Goal: Task Accomplishment & Management: Manage account settings

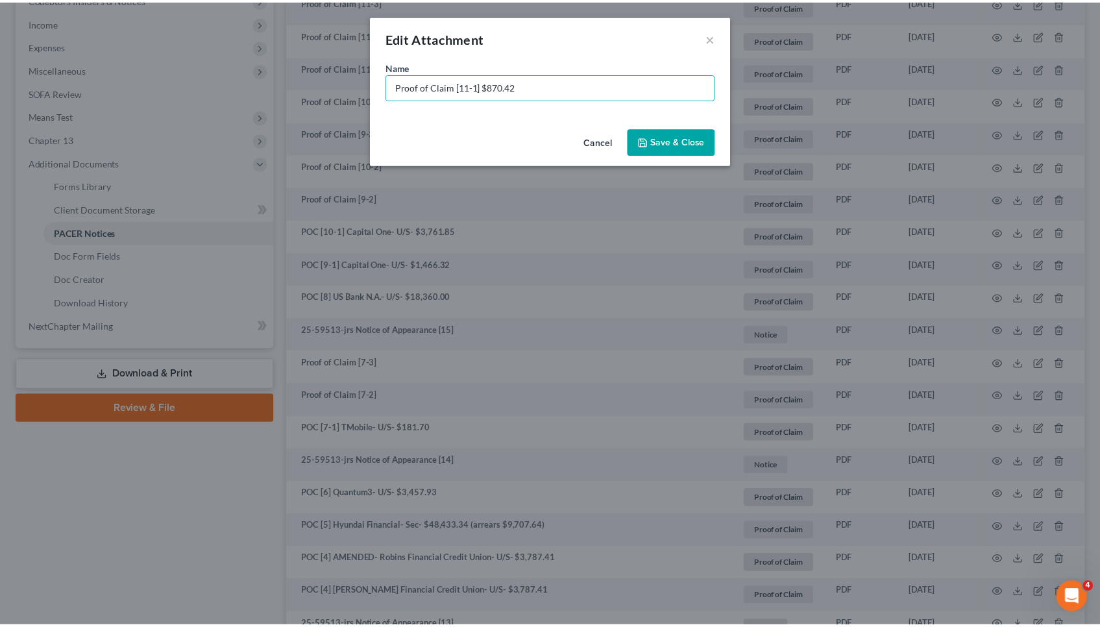
scroll to position [404, 0]
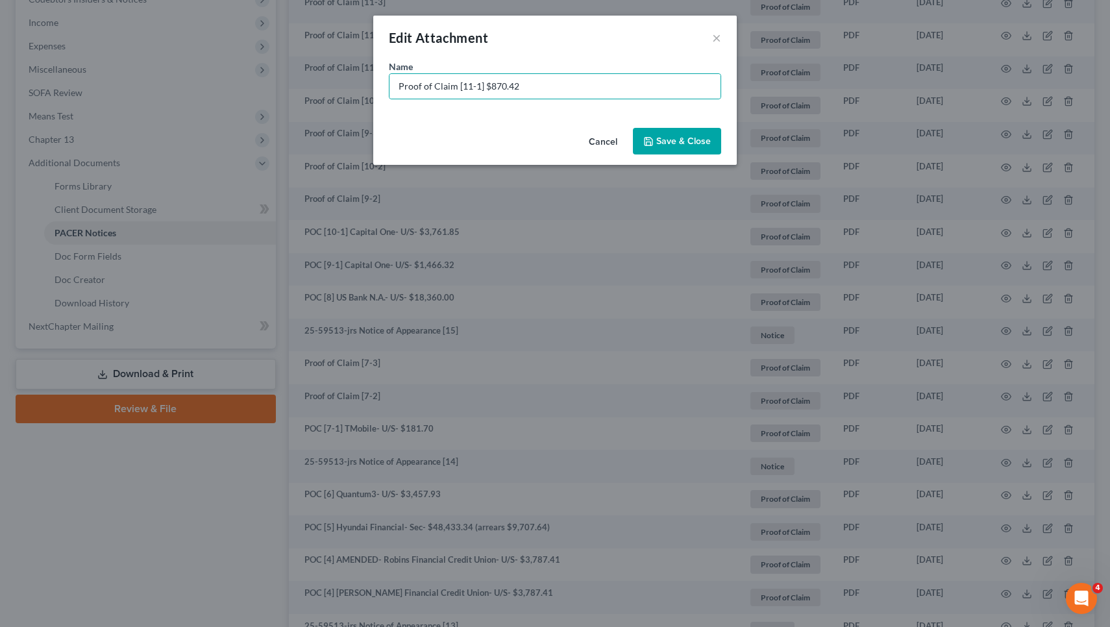
type input "Proof of Claim [11-1] $870.42"
click at [696, 138] on span "Save & Close" at bounding box center [683, 141] width 55 height 11
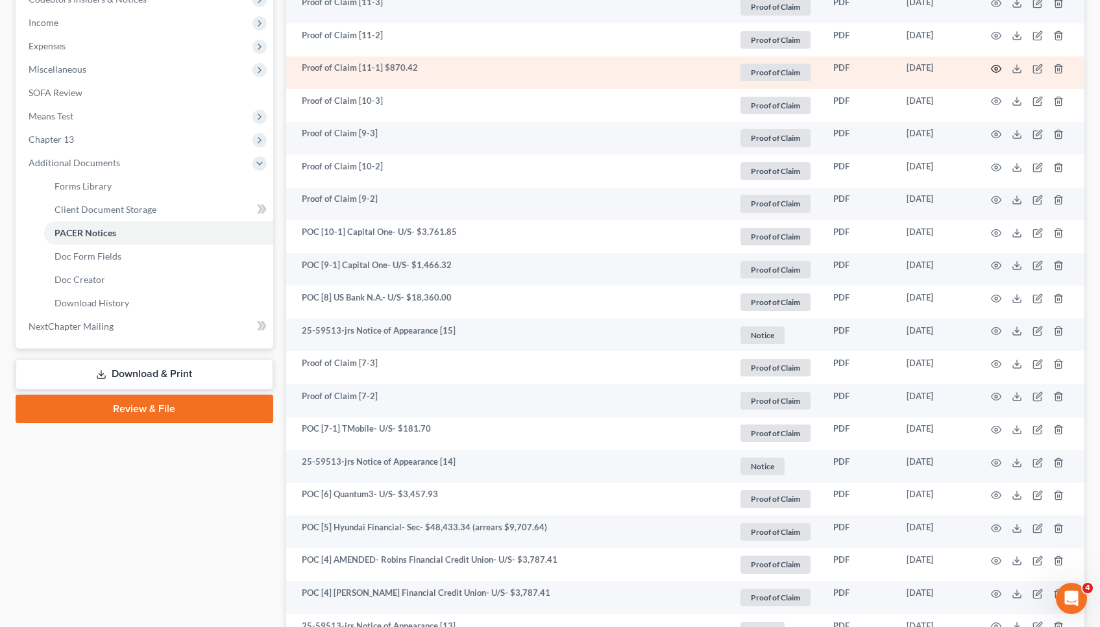
click at [999, 69] on icon "button" at bounding box center [996, 69] width 10 height 10
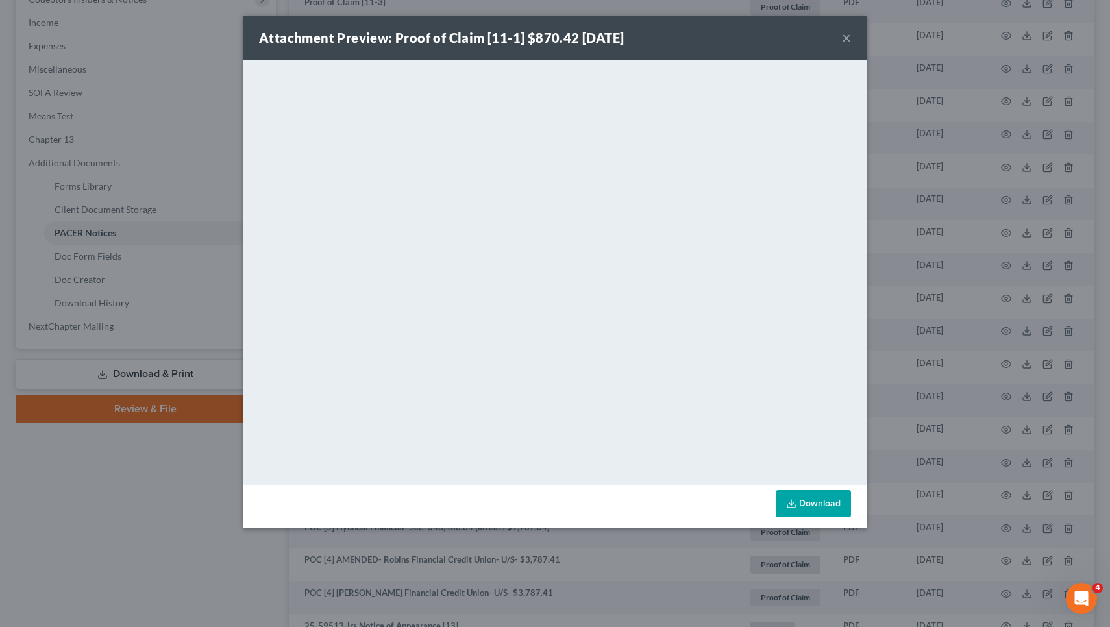
click at [845, 36] on button "×" at bounding box center [846, 38] width 9 height 16
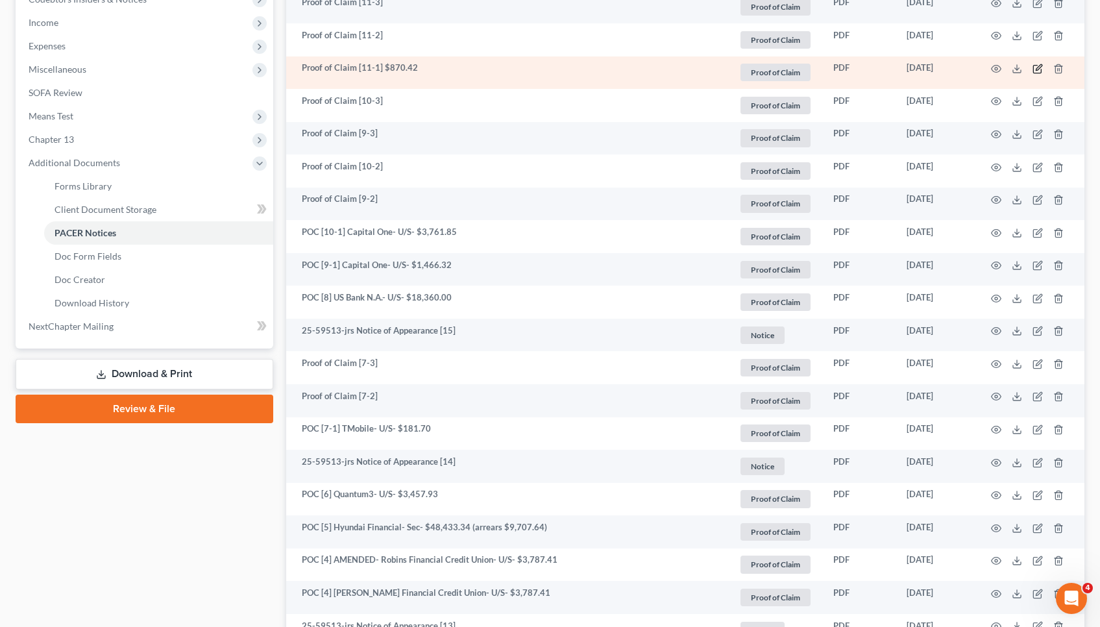
click at [1036, 69] on icon "button" at bounding box center [1038, 69] width 10 height 10
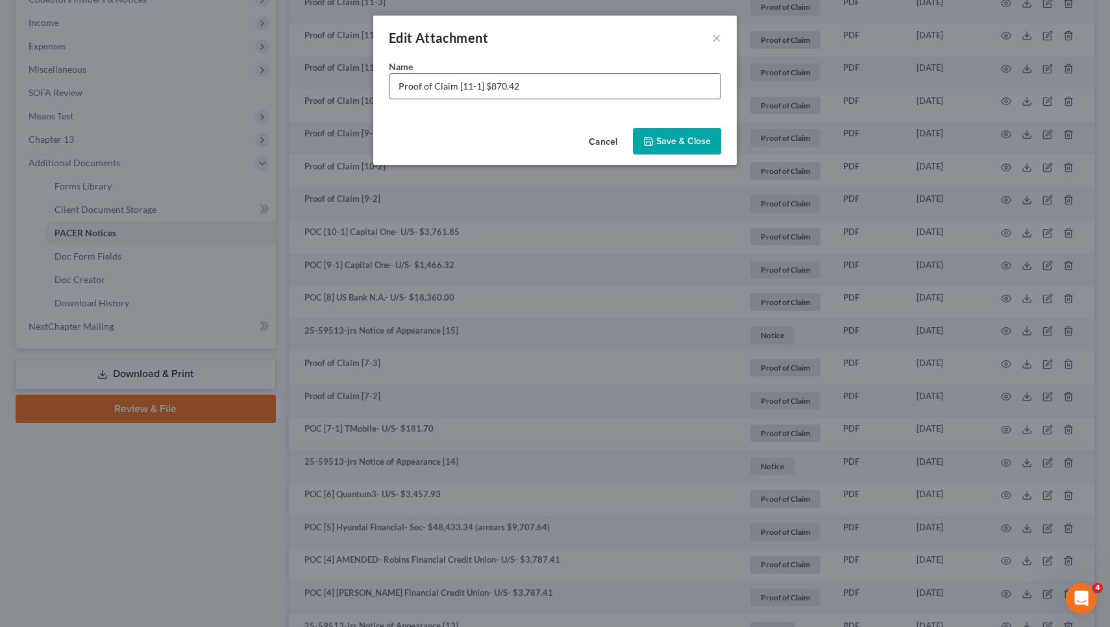
click at [484, 86] on input "Proof of Claim [11-1] $870.42" at bounding box center [554, 86] width 331 height 25
drag, startPoint x: 452, startPoint y: 81, endPoint x: 306, endPoint y: 80, distance: 146.0
click at [306, 80] on div "Edit Attachment × Name * Proof of Claim [11-1] Capital One- U/S- $870.42 Cancel…" at bounding box center [555, 313] width 1110 height 627
type input "POC [11-1] Capital One- U/S- $870.42"
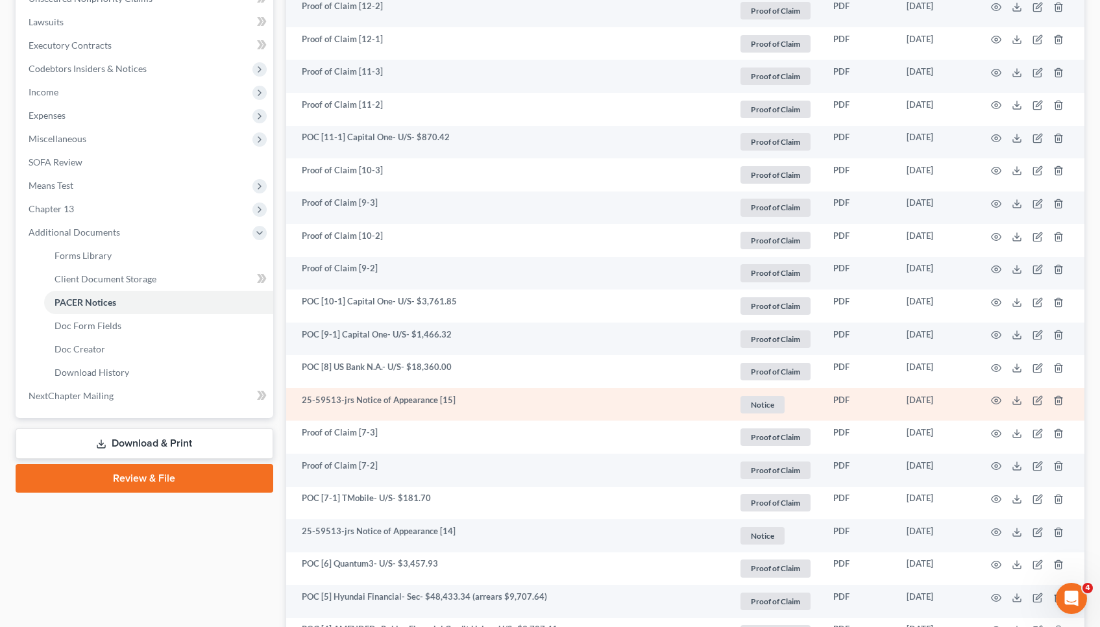
scroll to position [188, 0]
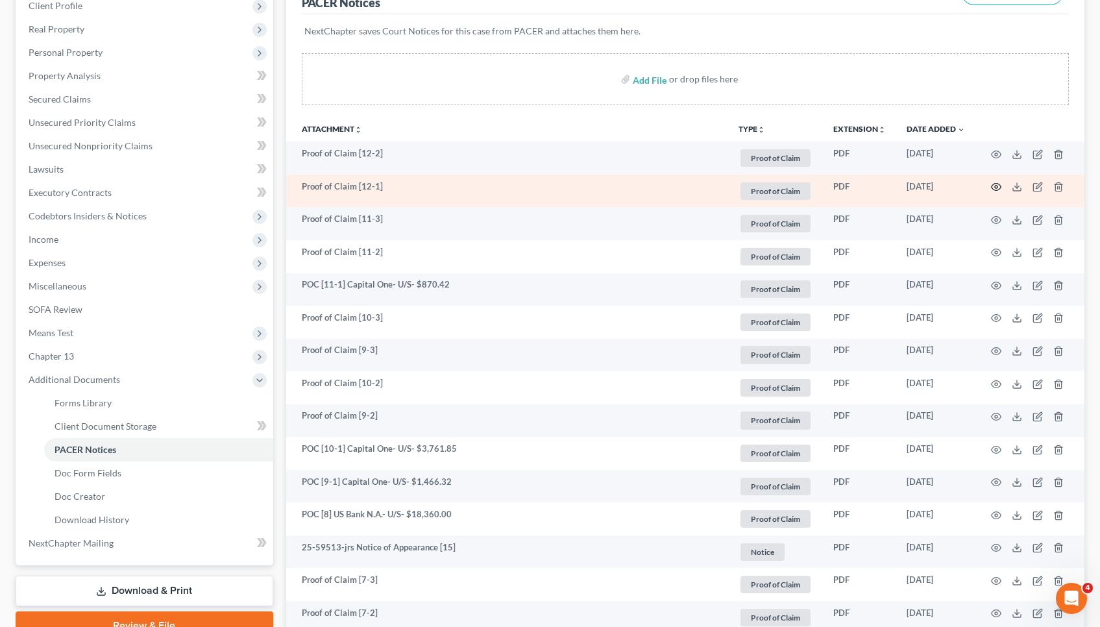
click at [995, 187] on circle "button" at bounding box center [996, 187] width 3 height 3
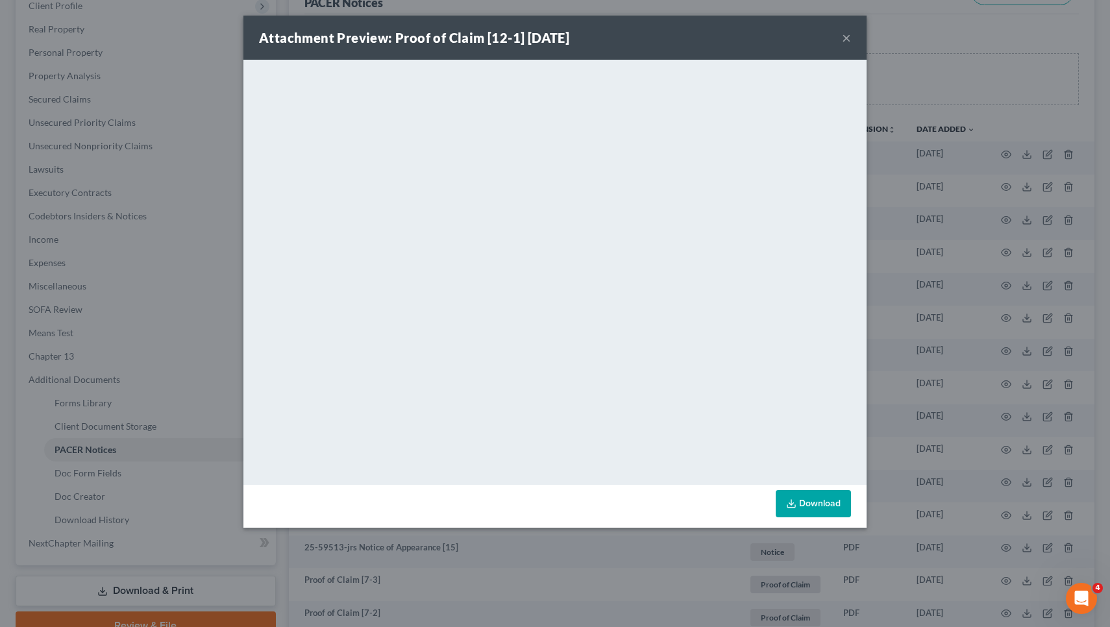
click at [846, 37] on button "×" at bounding box center [846, 38] width 9 height 16
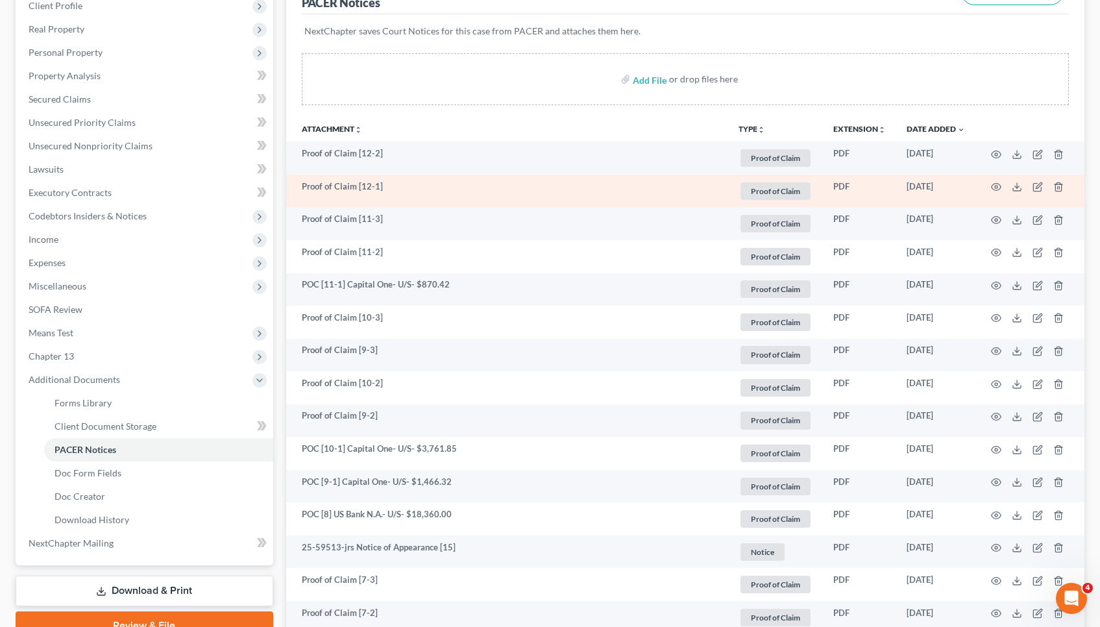
click at [1001, 187] on td at bounding box center [1029, 191] width 109 height 33
click at [996, 187] on icon "button" at bounding box center [996, 187] width 10 height 10
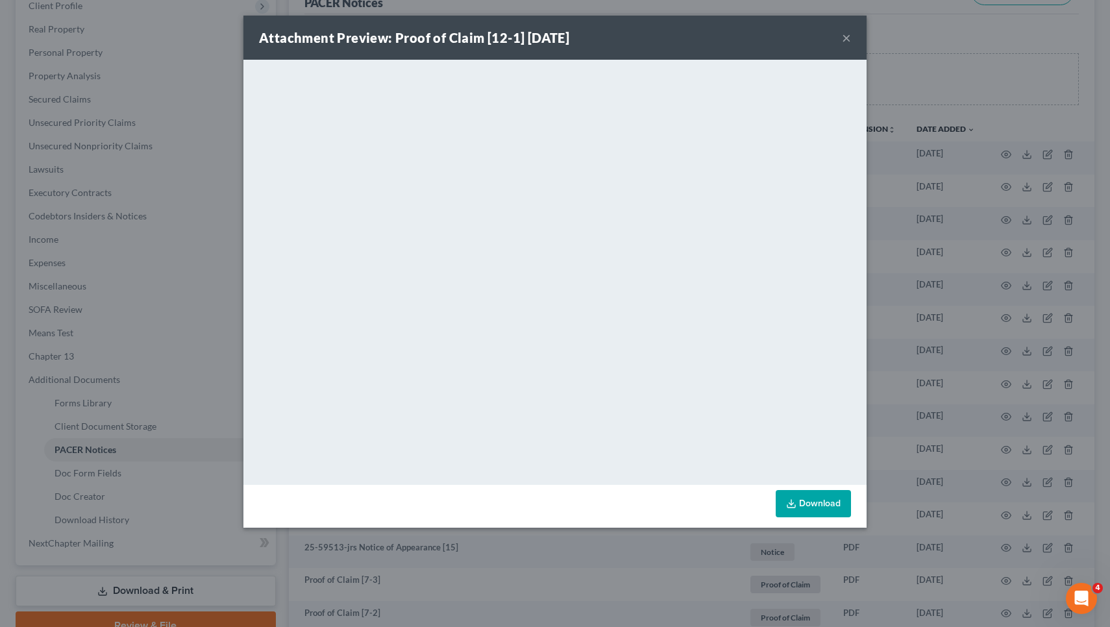
click at [845, 39] on button "×" at bounding box center [846, 38] width 9 height 16
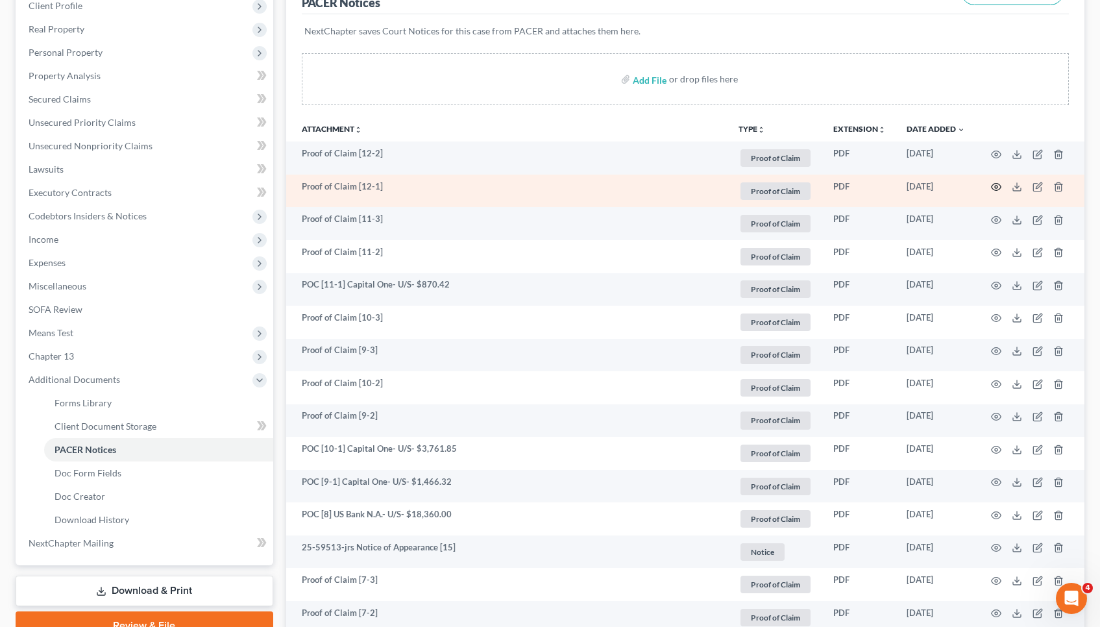
click at [993, 187] on icon "button" at bounding box center [996, 187] width 10 height 10
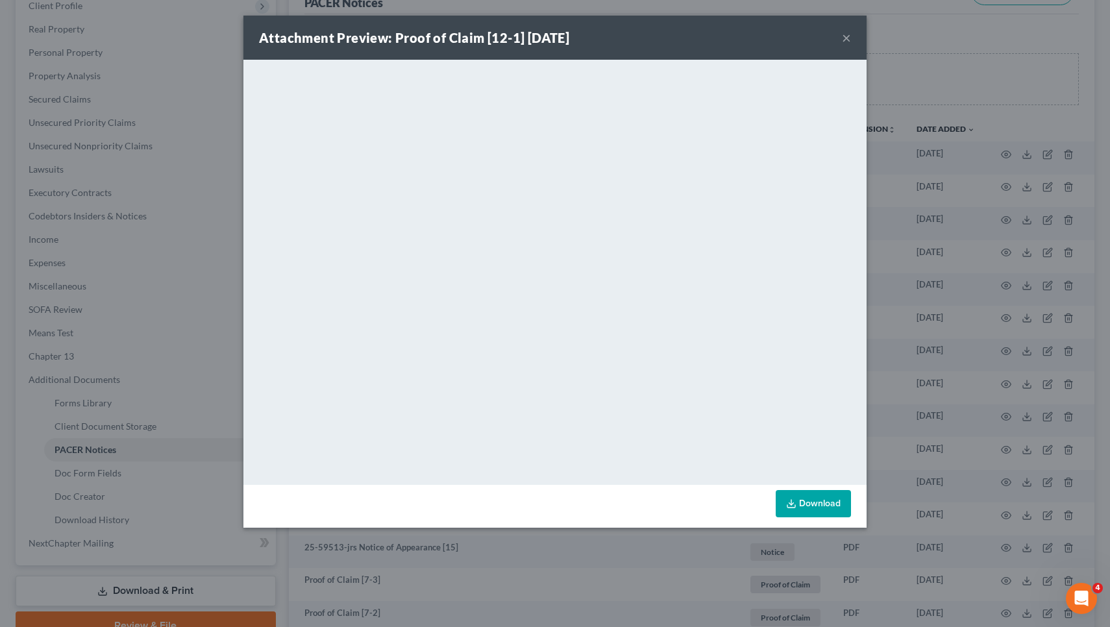
click at [847, 32] on button "×" at bounding box center [846, 38] width 9 height 16
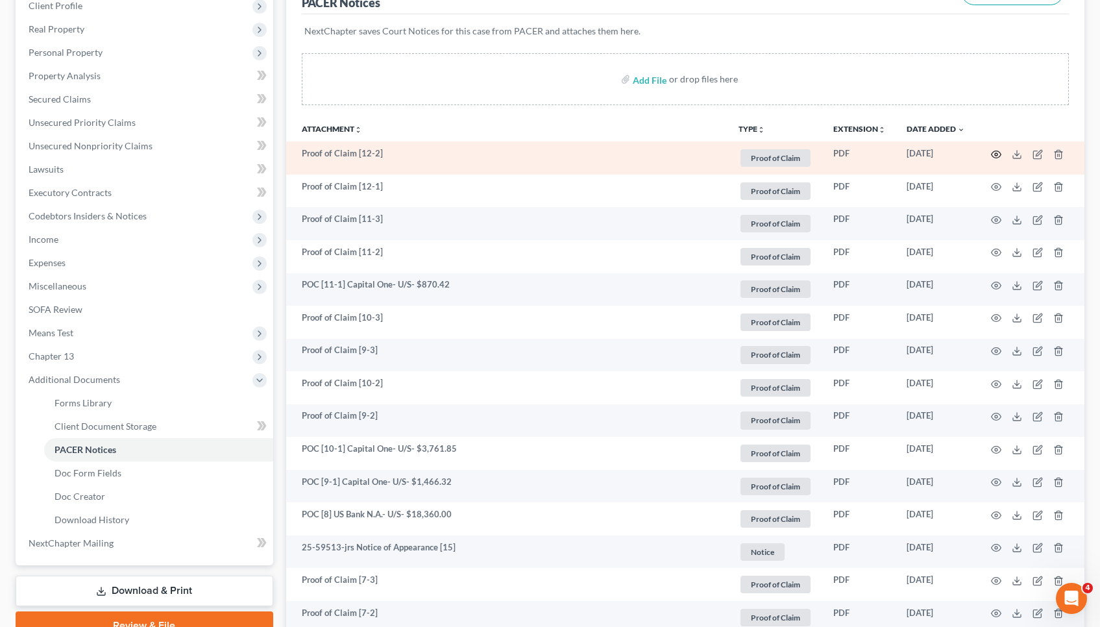
click at [992, 155] on icon "button" at bounding box center [996, 154] width 10 height 10
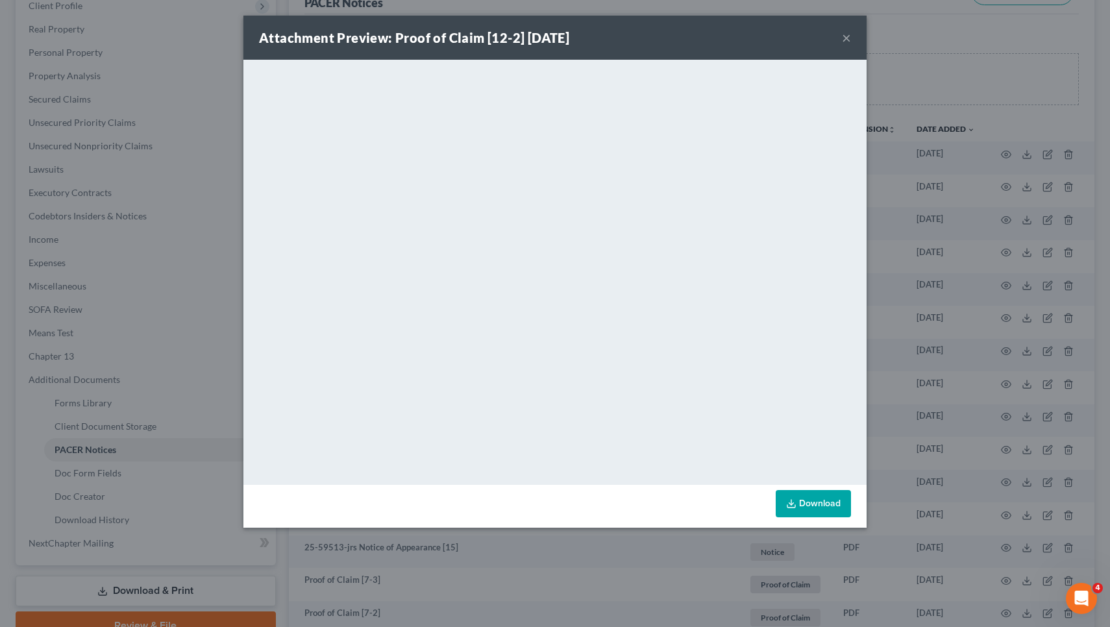
click at [847, 40] on button "×" at bounding box center [846, 38] width 9 height 16
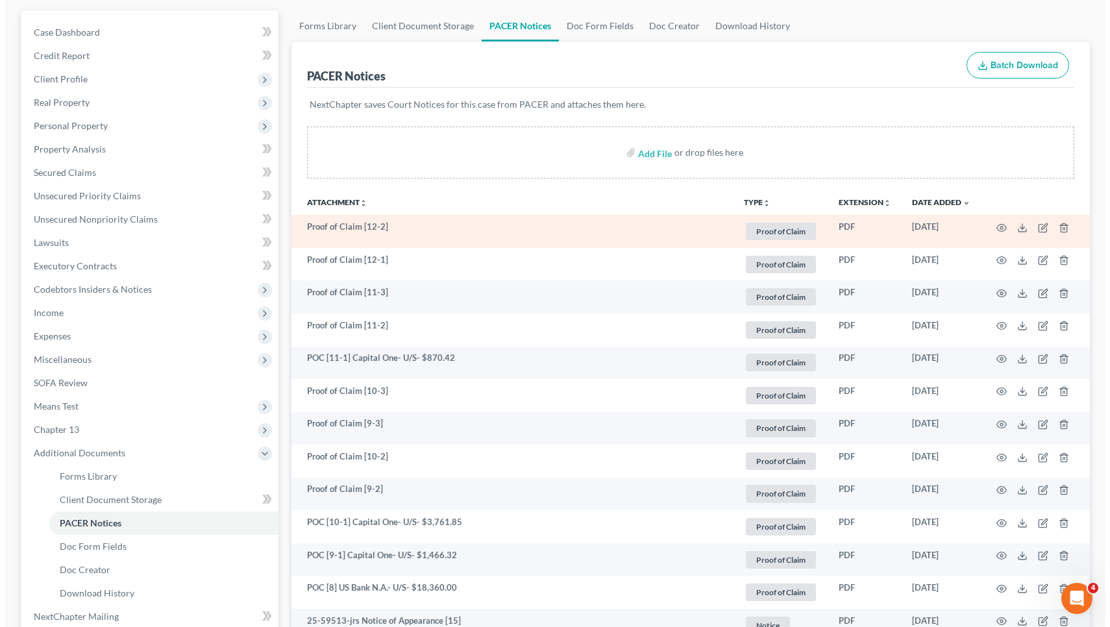
scroll to position [112, 0]
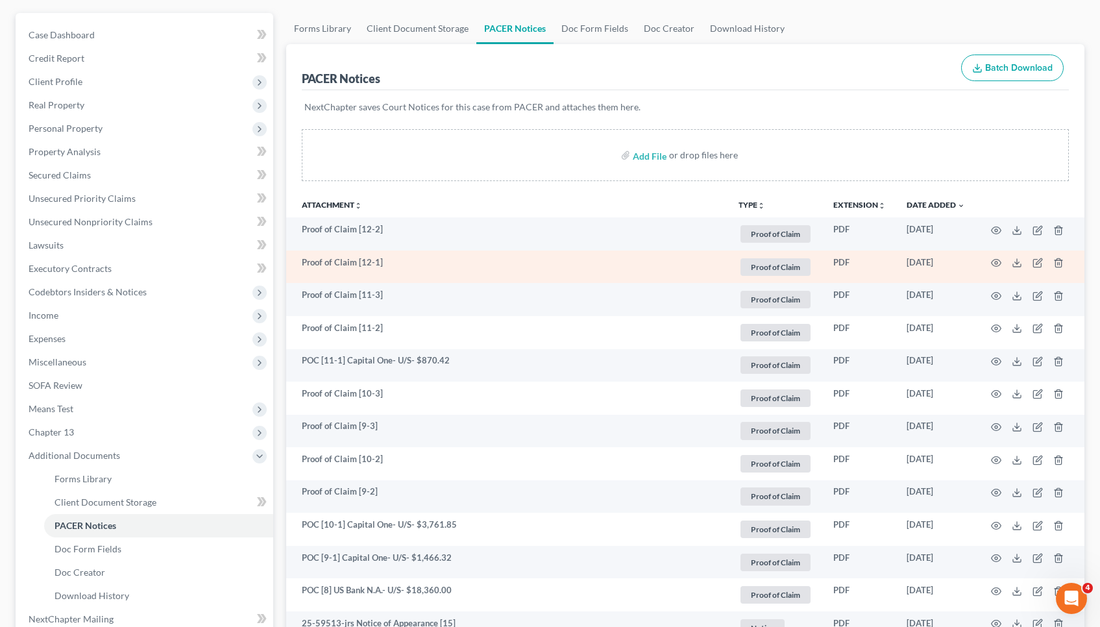
click at [1001, 258] on td at bounding box center [1029, 267] width 109 height 33
click at [996, 261] on icon "button" at bounding box center [996, 263] width 10 height 10
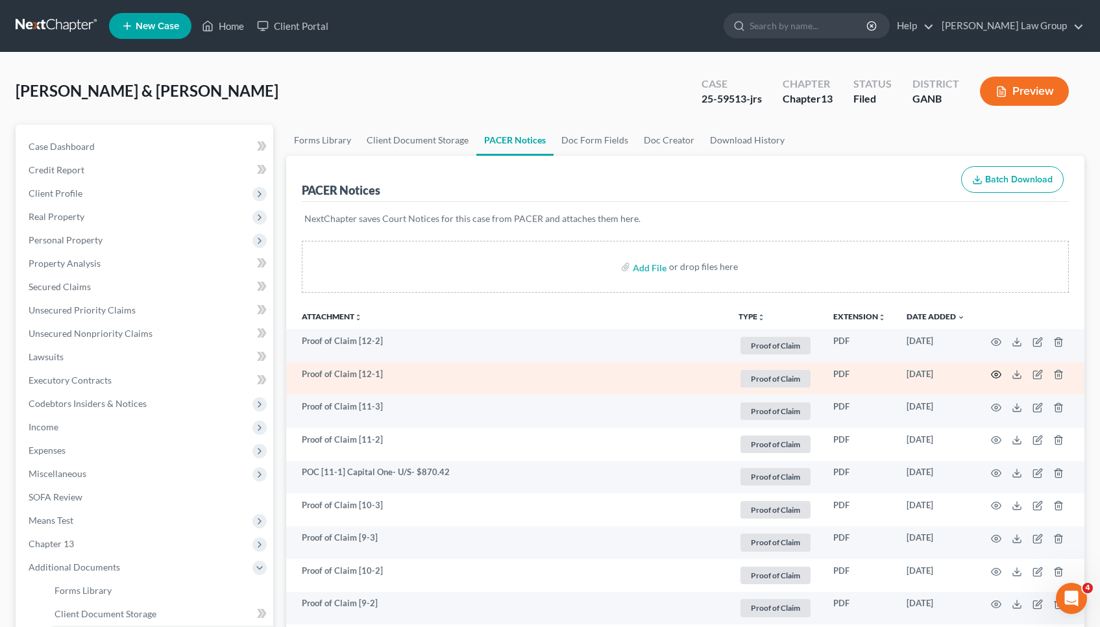
click at [998, 372] on icon "button" at bounding box center [997, 374] width 10 height 7
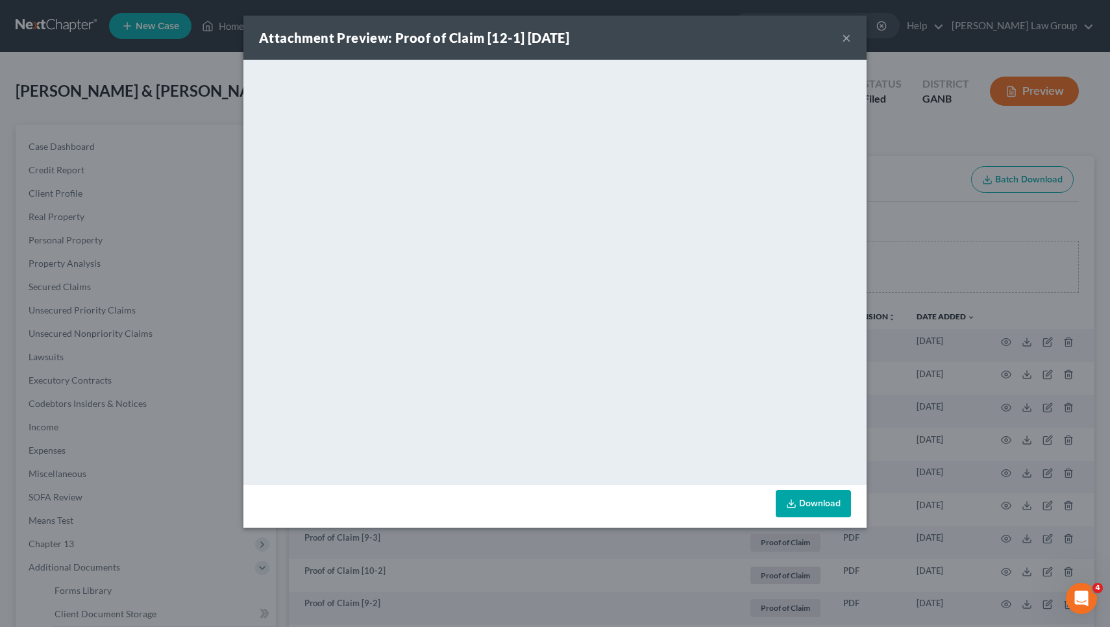
click at [844, 40] on button "×" at bounding box center [846, 38] width 9 height 16
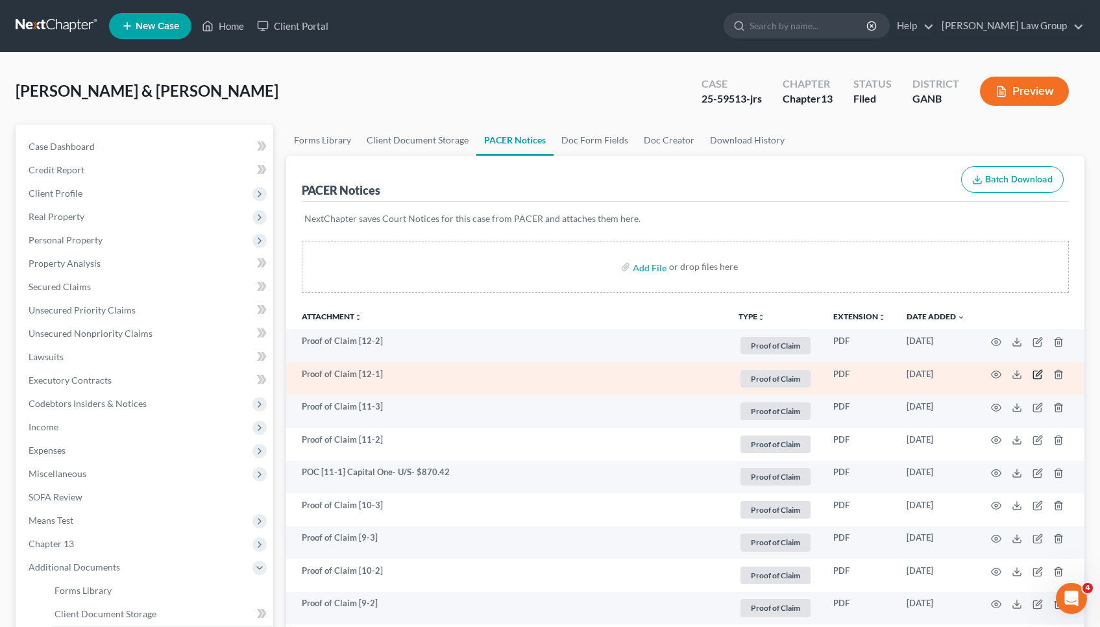
click at [1042, 371] on icon "button" at bounding box center [1039, 374] width 6 height 6
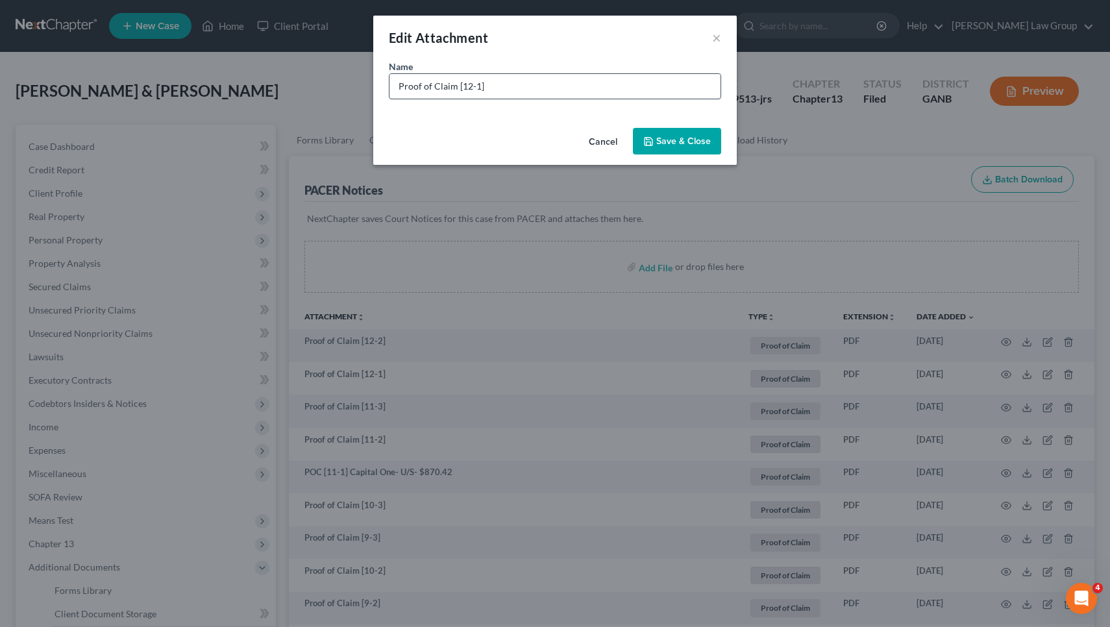
click at [648, 91] on input "Proof of Claim [12-1]" at bounding box center [554, 86] width 331 height 25
paste input "1174.77"
drag, startPoint x: 452, startPoint y: 89, endPoint x: 329, endPoint y: 77, distance: 123.9
click at [329, 77] on div "Edit Attachment × Name * Proof of Claim [12-1]. US Dept of Ed- U/S- $1,174.77 C…" at bounding box center [555, 313] width 1110 height 627
type input "POC [12-1]. US Dept of Ed- U/S- $1,174.77"
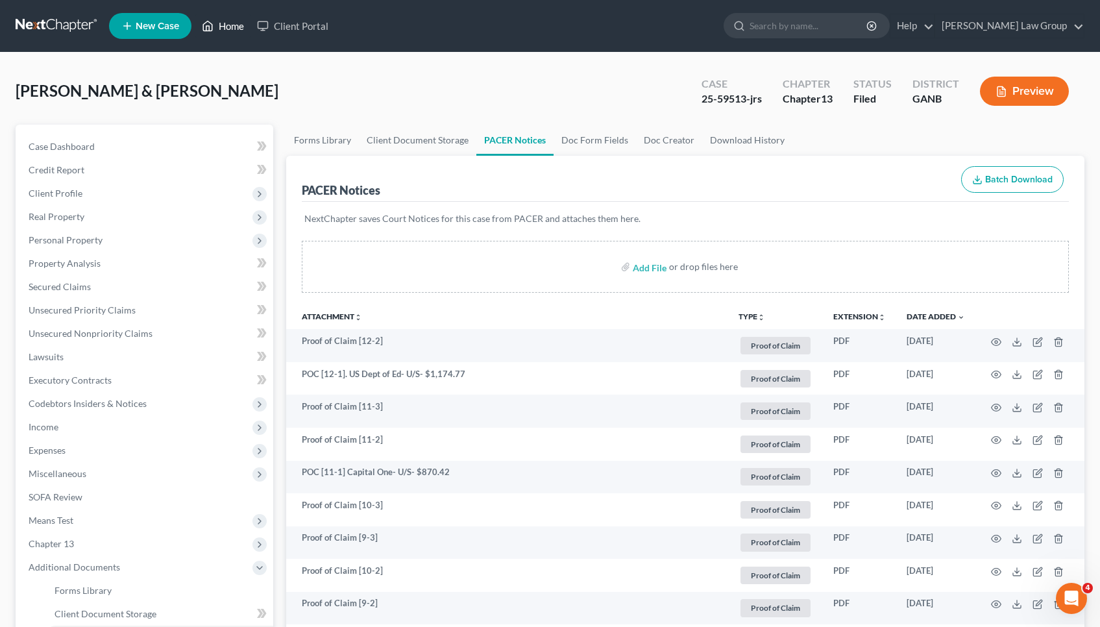
click at [234, 32] on link "Home" at bounding box center [222, 25] width 55 height 23
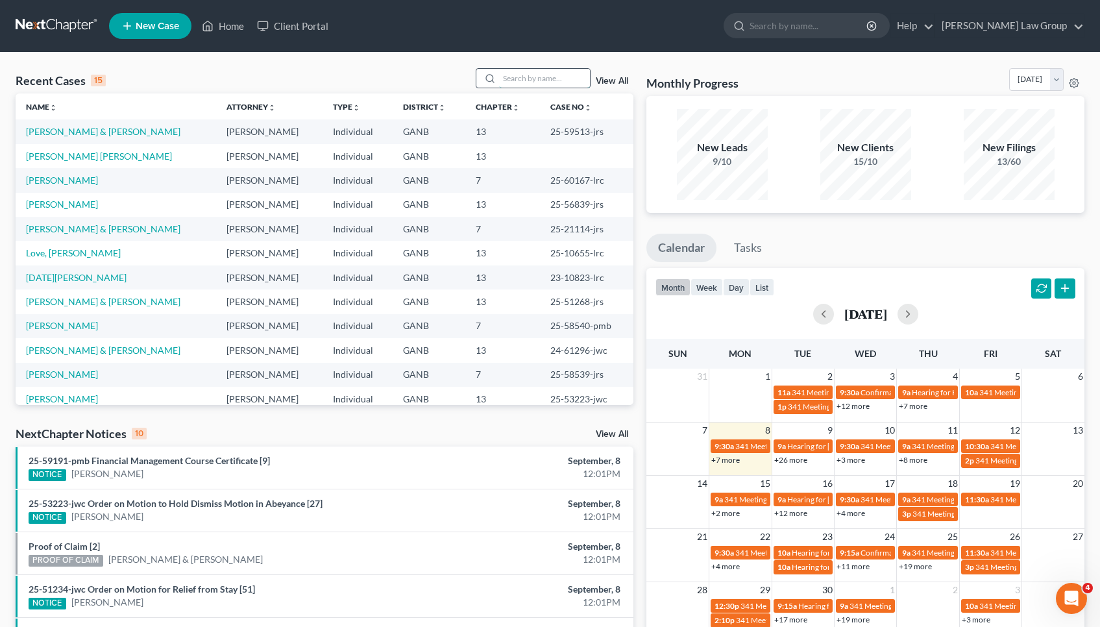
click at [532, 81] on input "search" at bounding box center [544, 78] width 91 height 19
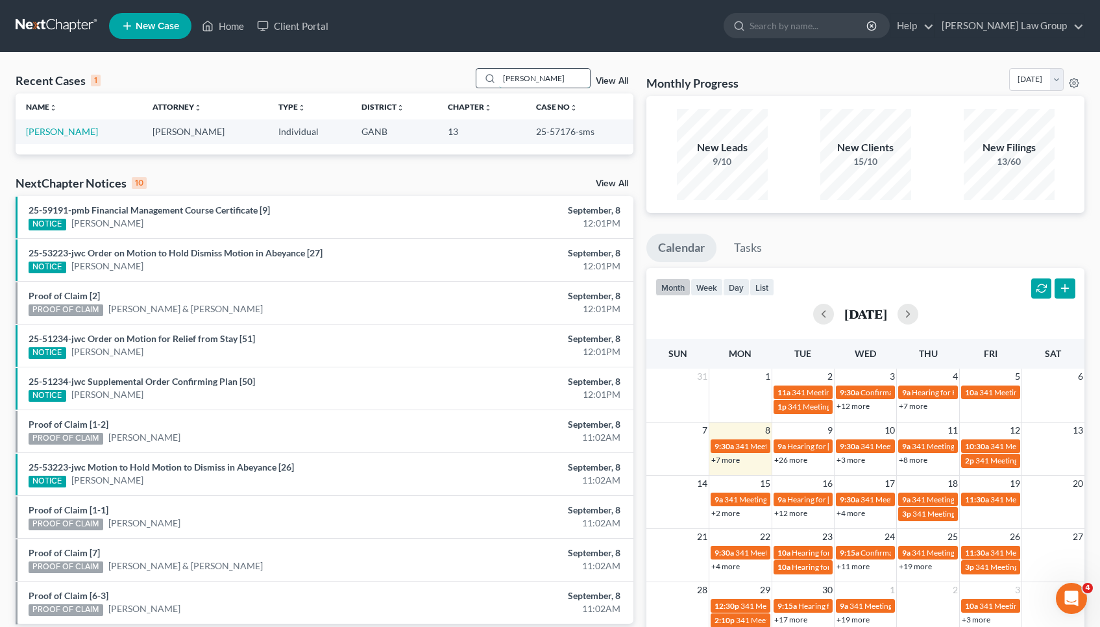
type input "Kennedy"
drag, startPoint x: 532, startPoint y: 78, endPoint x: 87, endPoint y: 133, distance: 448.0
click at [87, 133] on link "[PERSON_NAME]" at bounding box center [62, 131] width 72 height 11
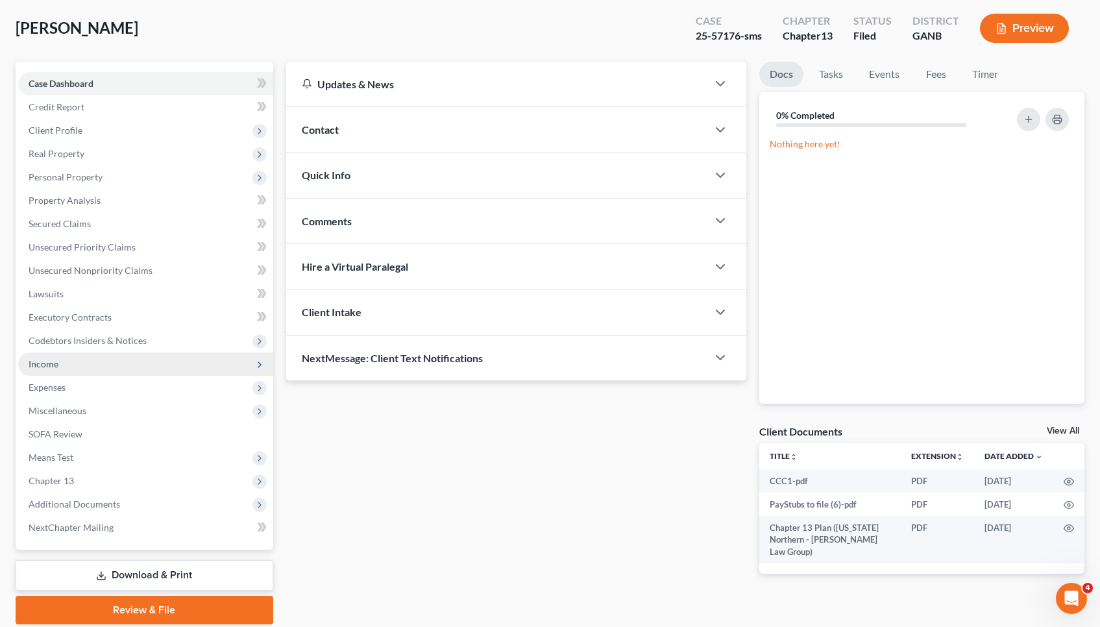
scroll to position [68, 0]
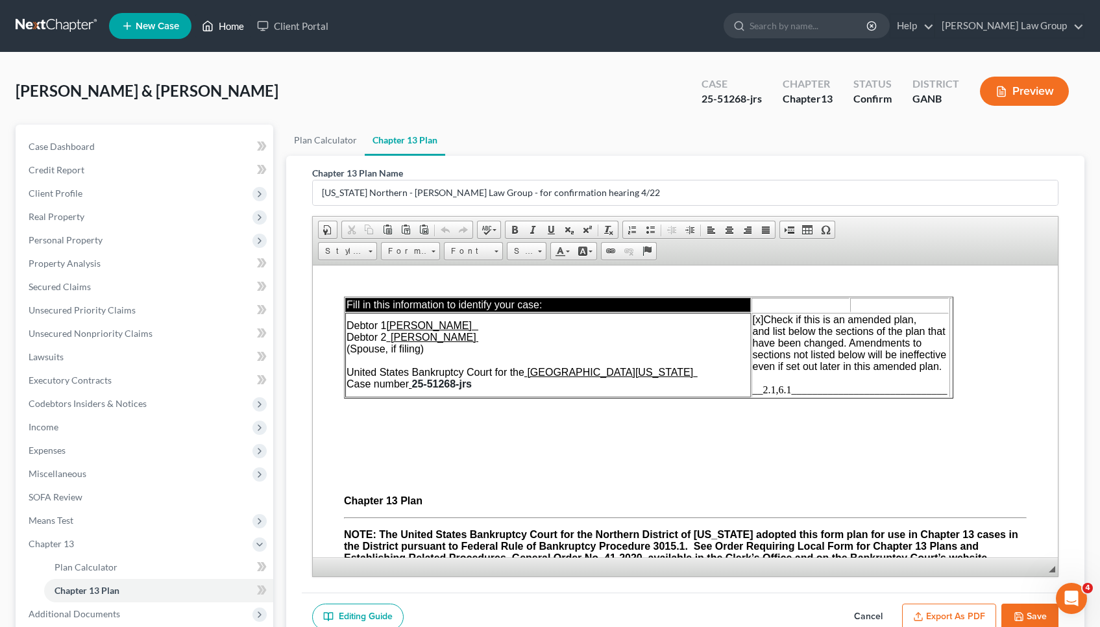
scroll to position [1283, 5]
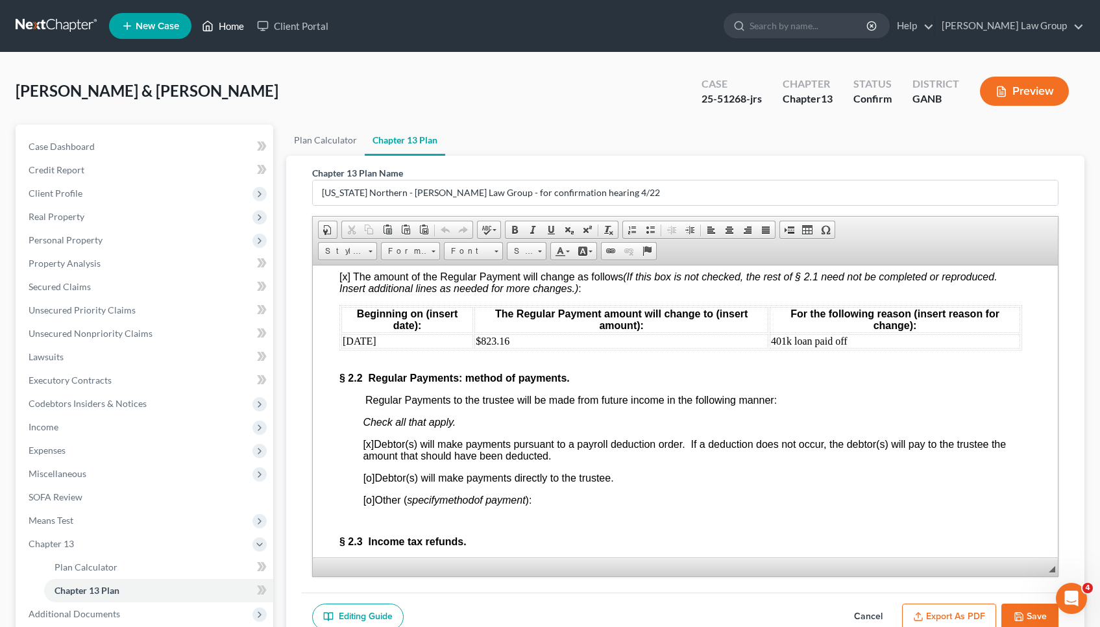
click at [220, 31] on link "Home" at bounding box center [222, 25] width 55 height 23
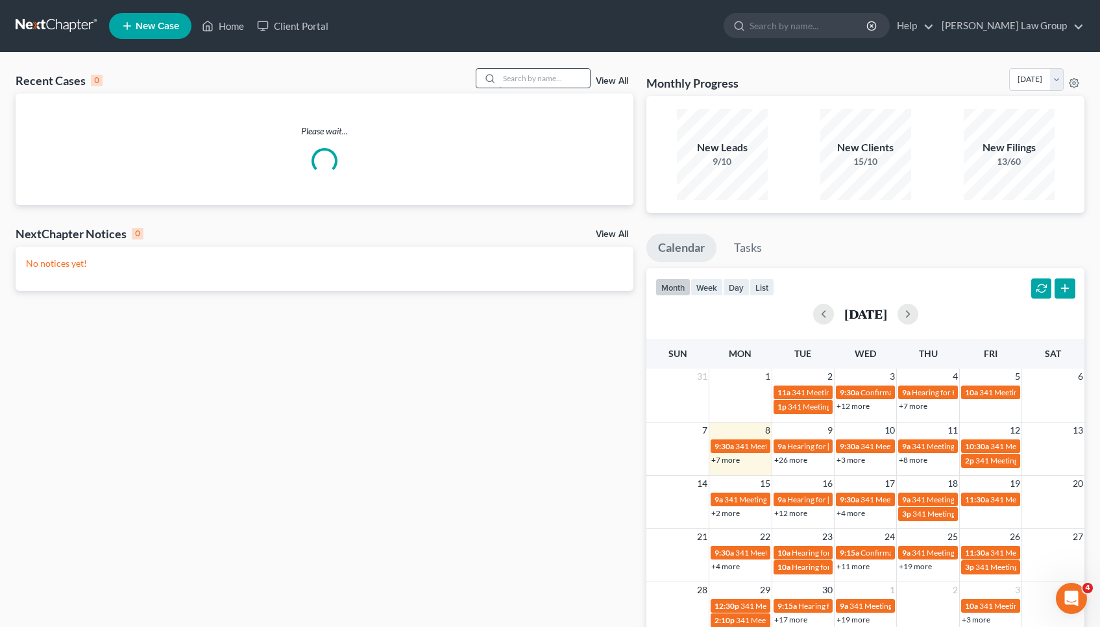
click at [561, 84] on input "search" at bounding box center [544, 78] width 91 height 19
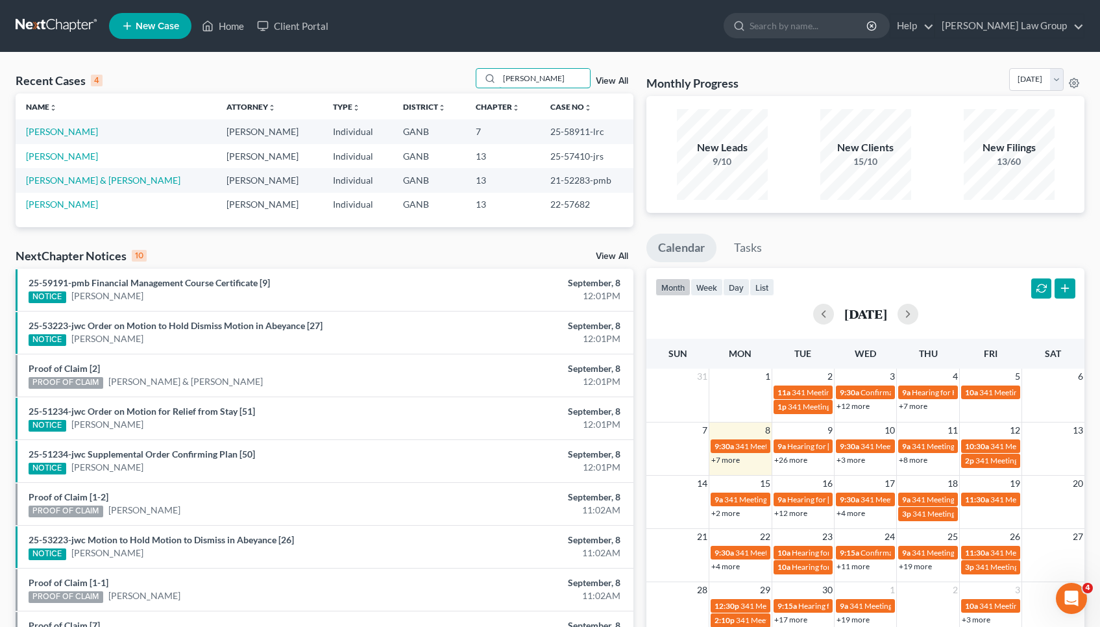
type input "[PERSON_NAME]"
drag, startPoint x: 486, startPoint y: 101, endPoint x: 69, endPoint y: 159, distance: 421.4
click at [69, 159] on link "[PERSON_NAME]" at bounding box center [62, 156] width 72 height 11
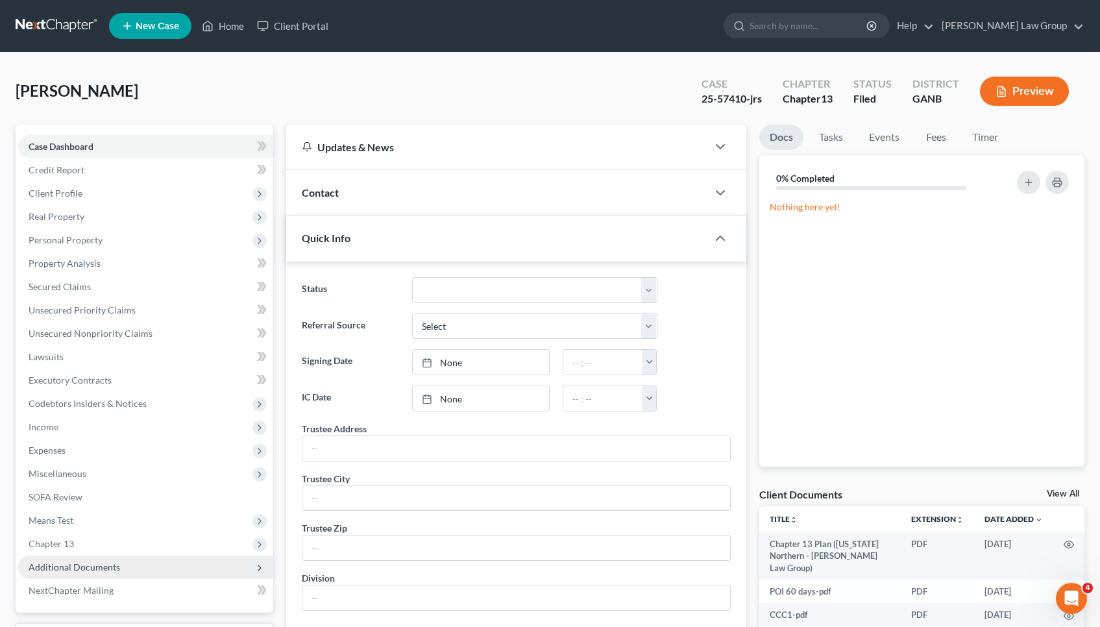
click at [94, 563] on span "Additional Documents" at bounding box center [75, 566] width 92 height 11
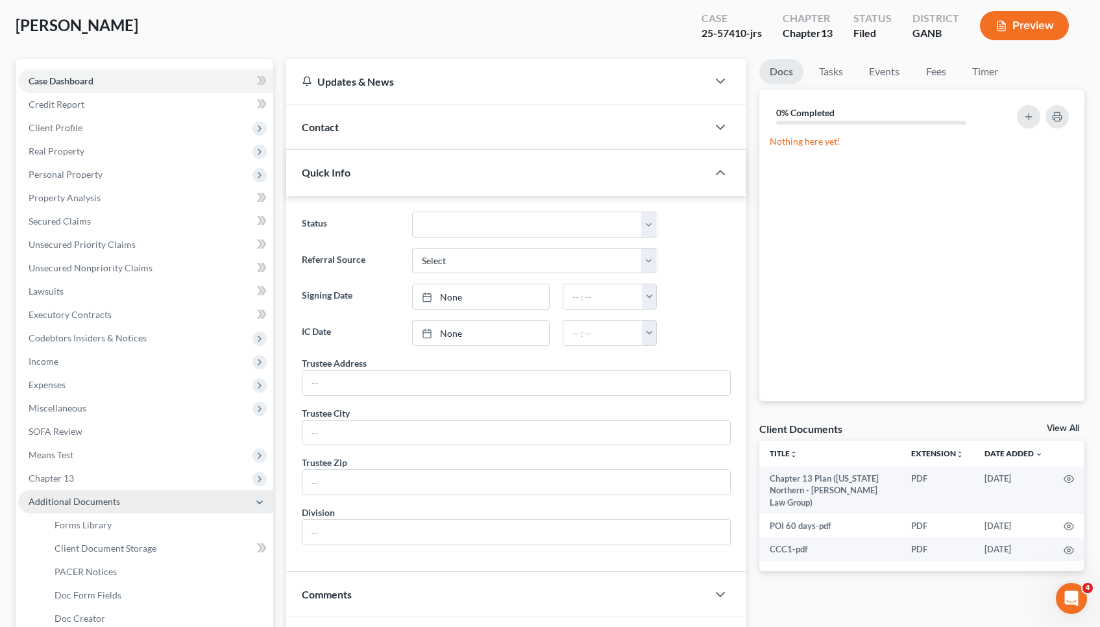
scroll to position [73, 0]
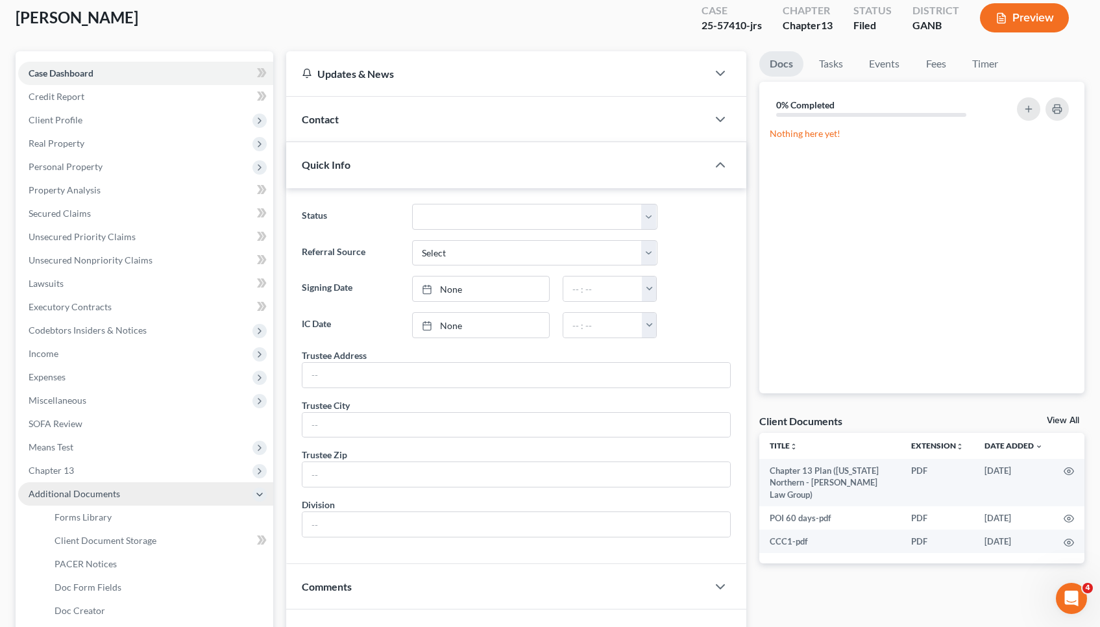
click at [94, 563] on span "PACER Notices" at bounding box center [86, 563] width 62 height 11
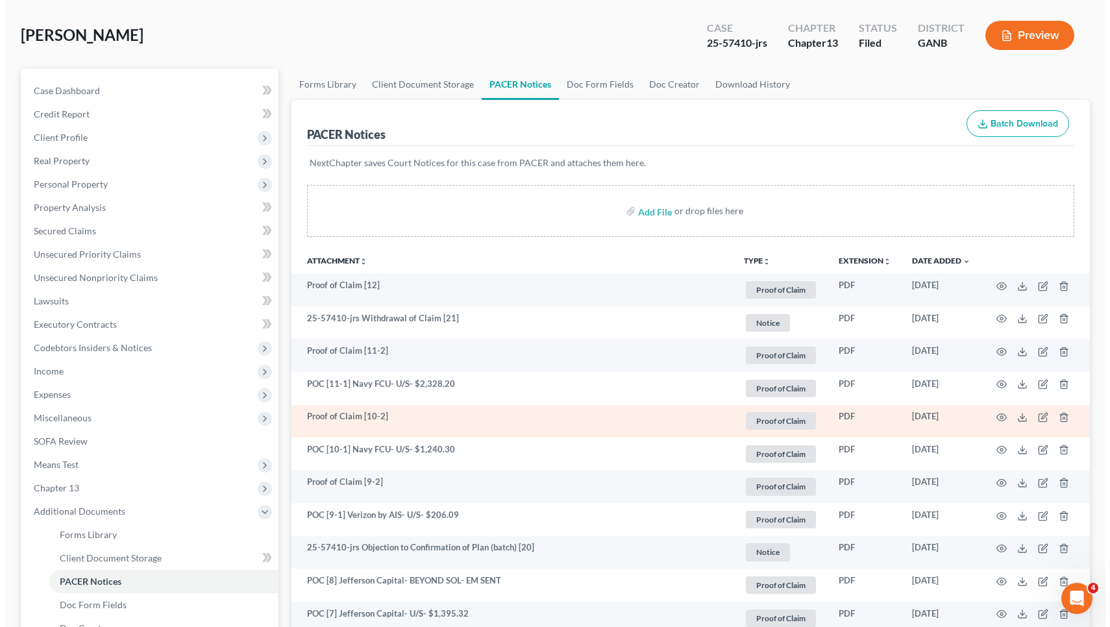
scroll to position [61, 0]
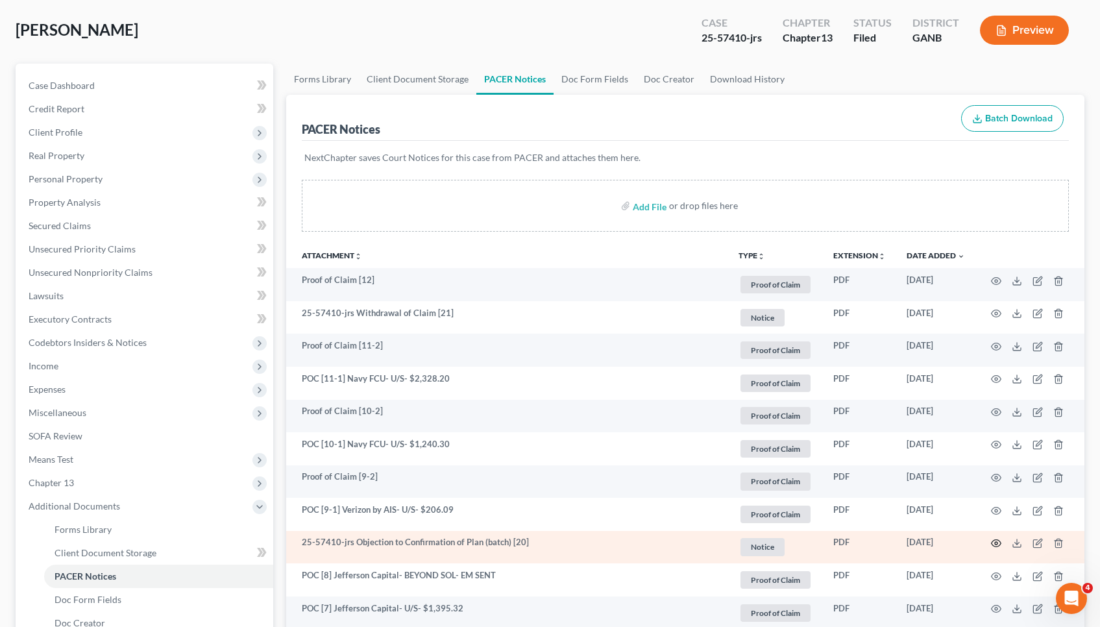
click at [999, 543] on icon "button" at bounding box center [996, 543] width 10 height 10
